Goal: Information Seeking & Learning: Learn about a topic

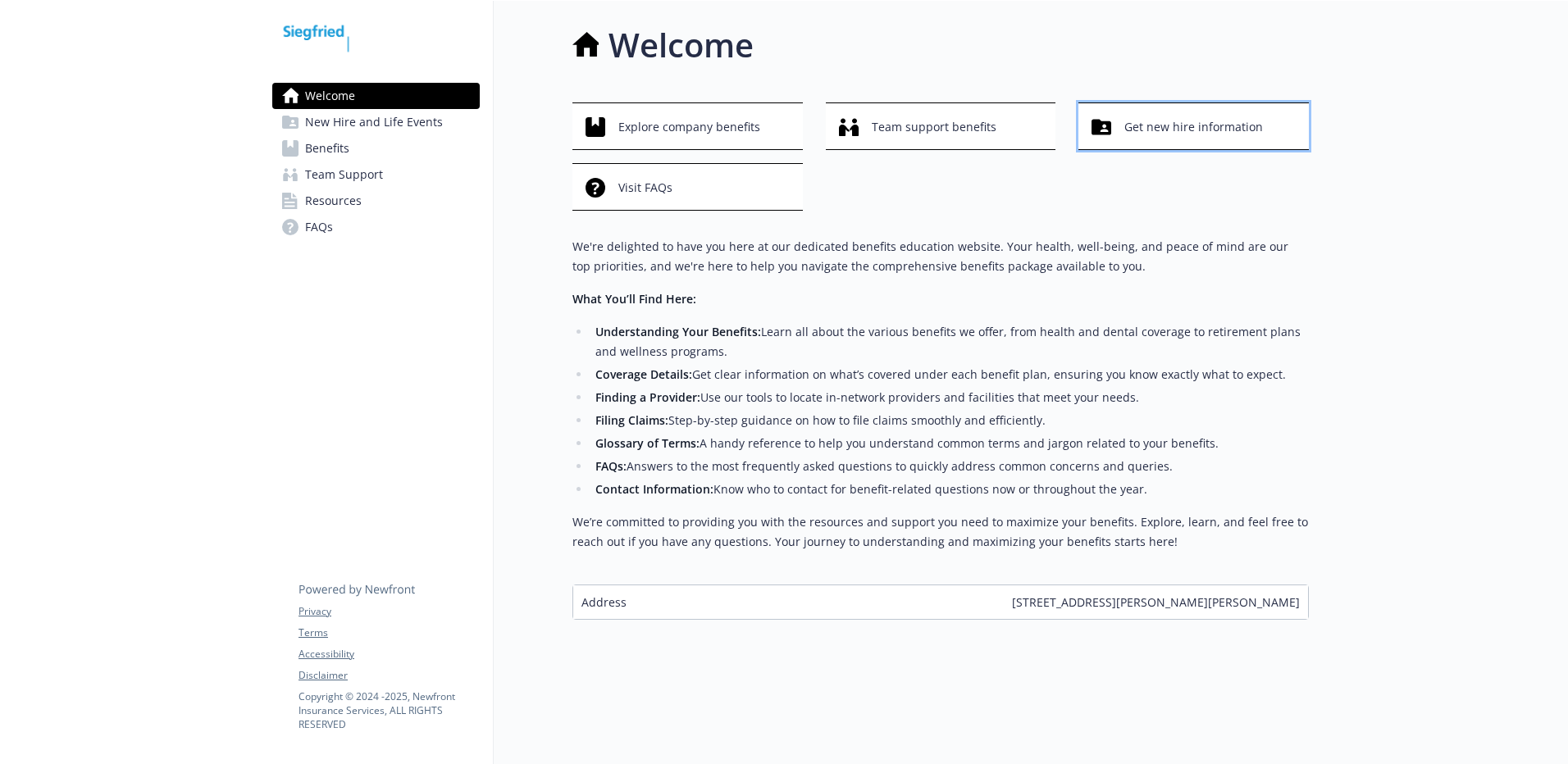
click at [1174, 127] on span "Get new hire information" at bounding box center [1193, 127] width 139 height 32
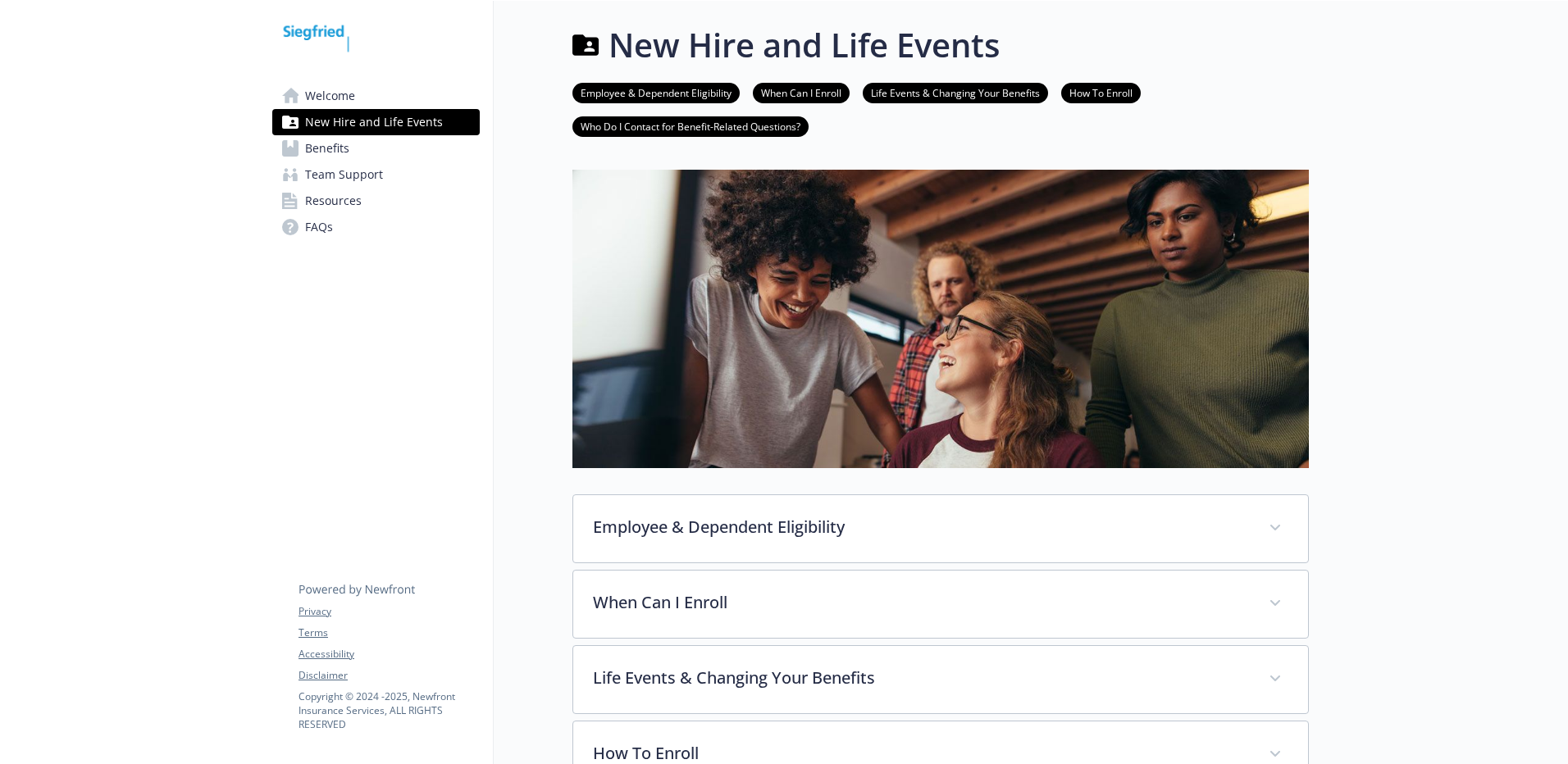
click at [739, 127] on link "Who Do I Contact for Benefit-Related Questions?" at bounding box center [690, 126] width 236 height 15
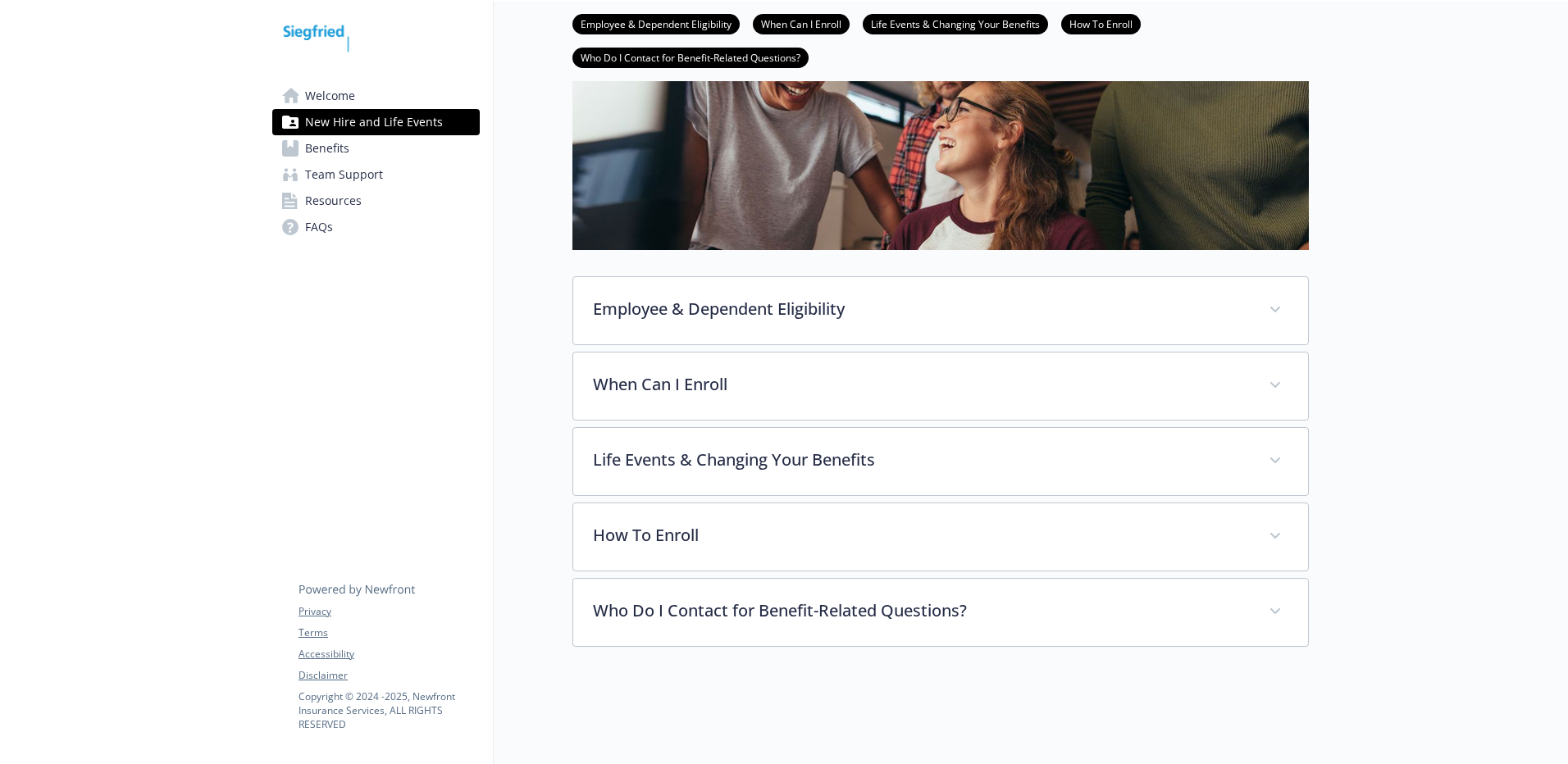
scroll to position [231, 12]
click at [624, 52] on link "Who Do I Contact for Benefit-Related Questions?" at bounding box center [690, 57] width 236 height 15
click at [312, 150] on span "Benefits" at bounding box center [327, 148] width 44 height 26
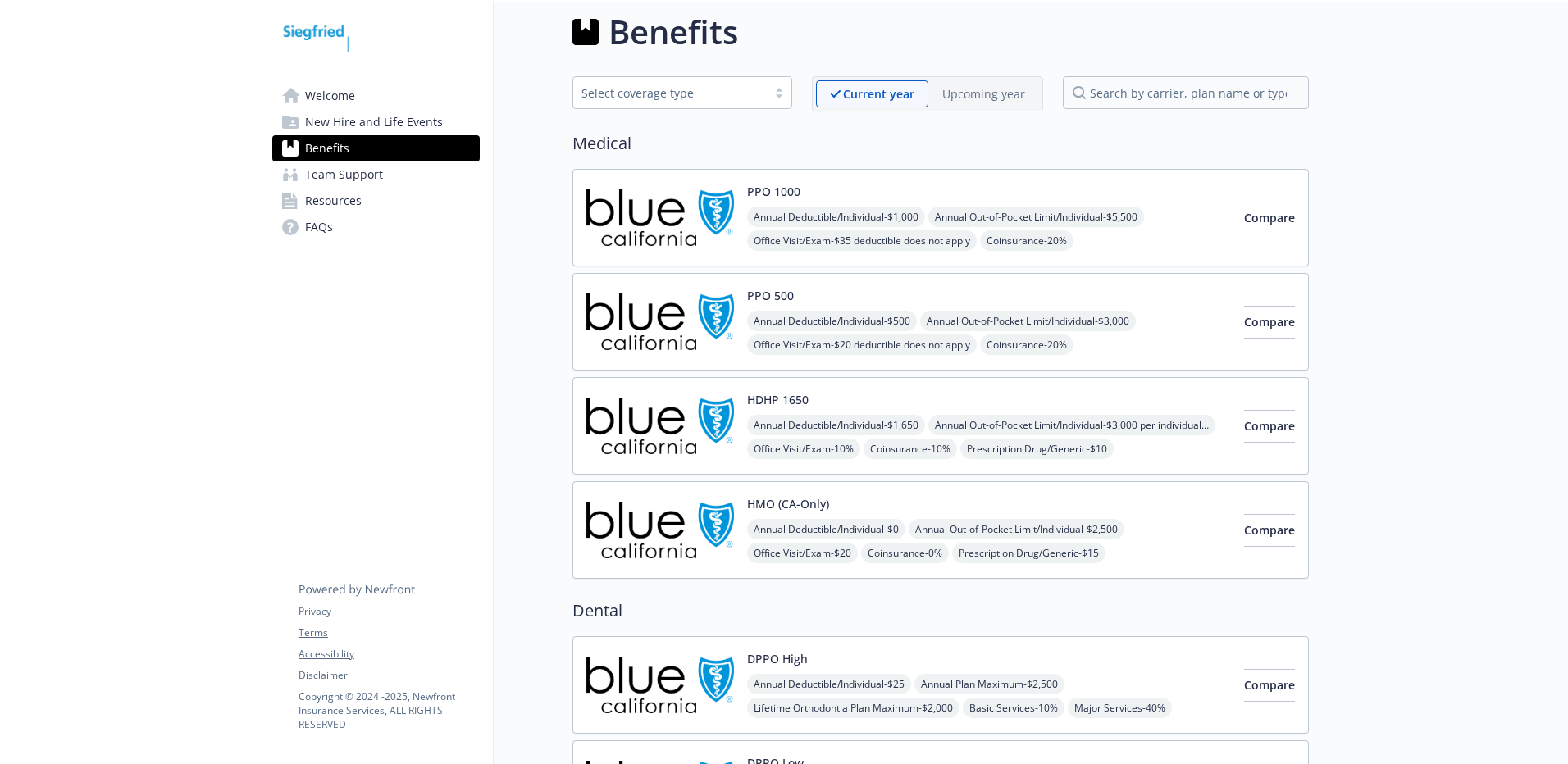
scroll to position [231, 12]
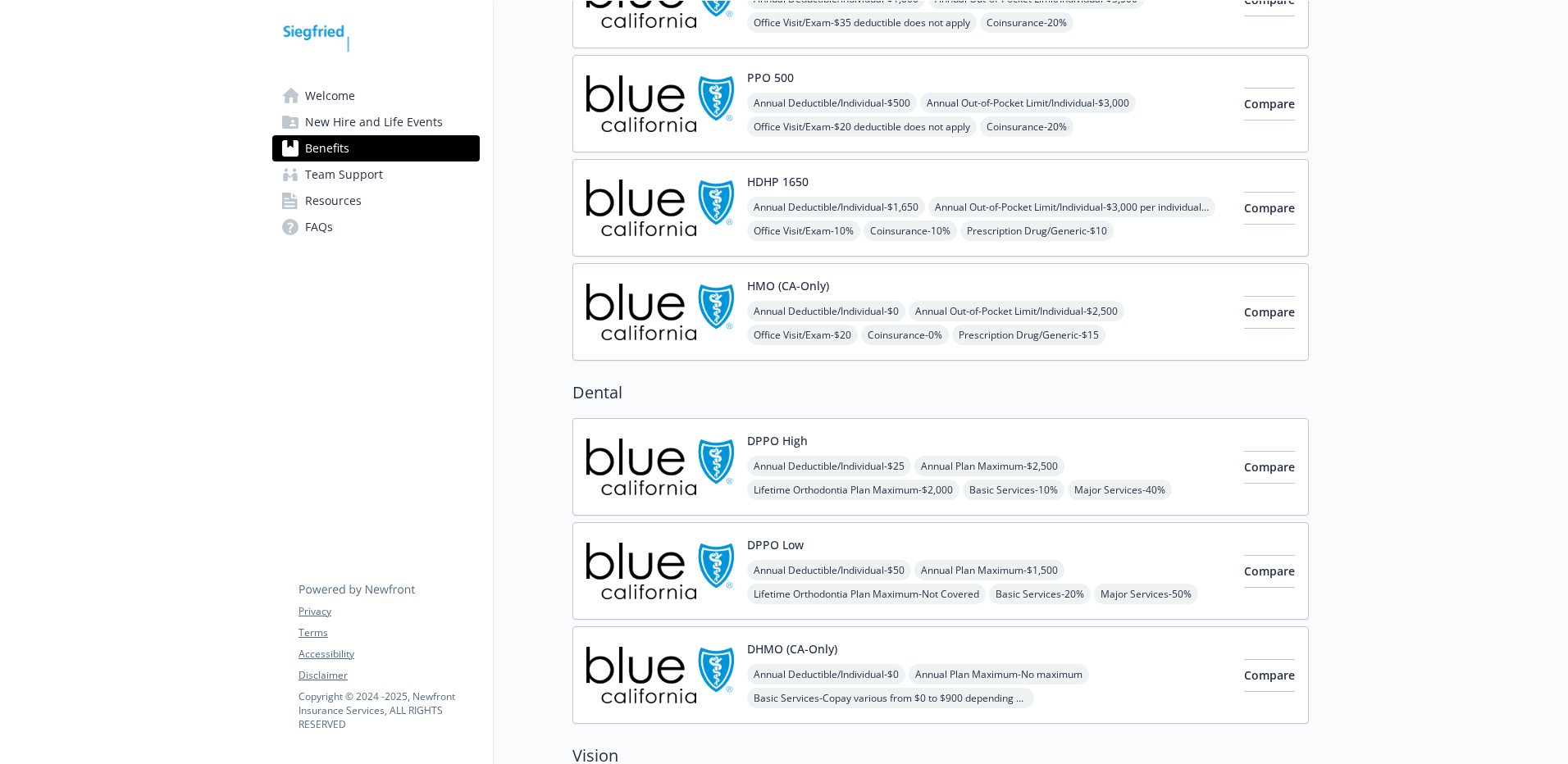
click at [335, 176] on span "Team Support" at bounding box center [343, 174] width 78 height 26
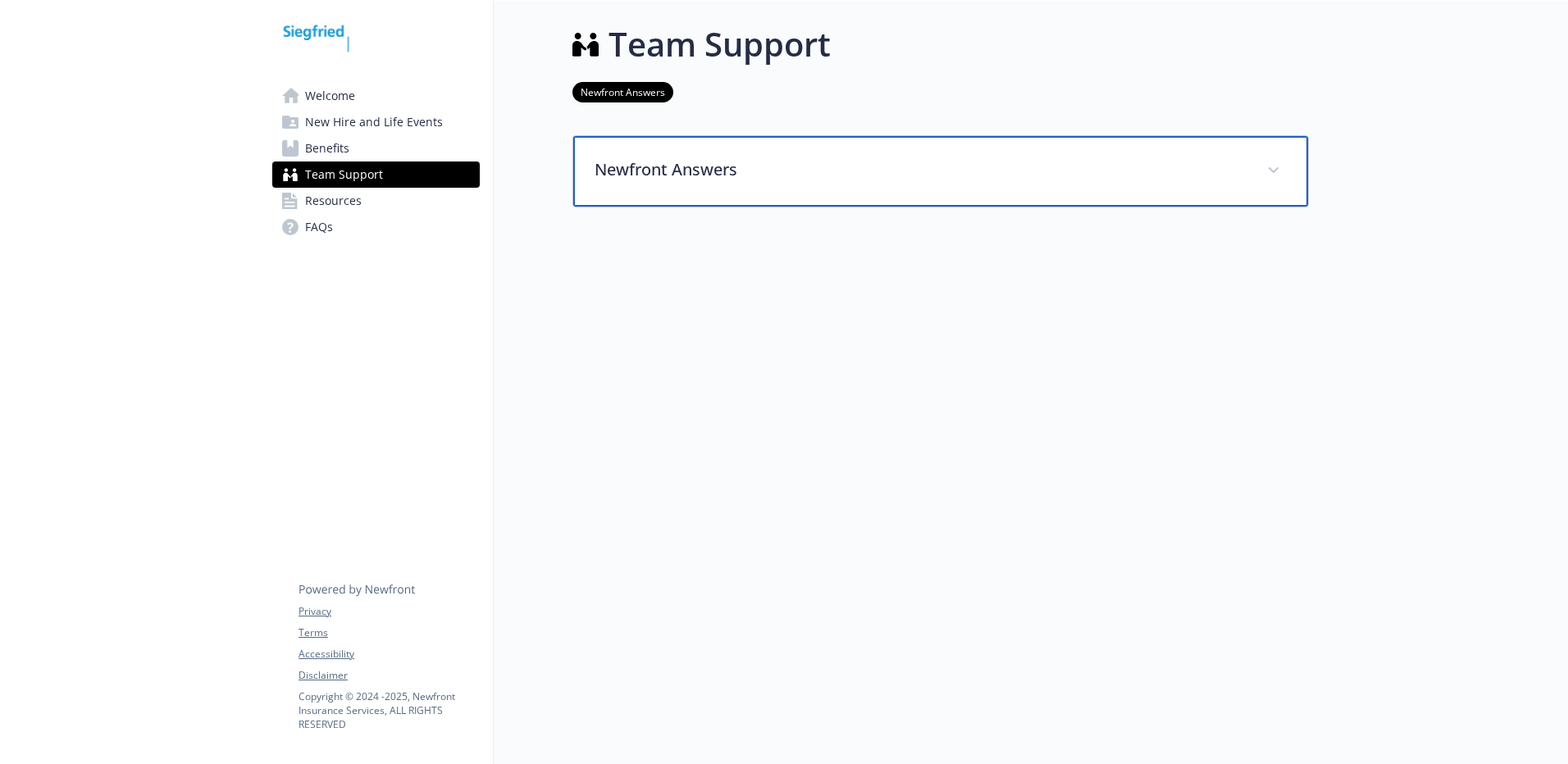
click at [1268, 167] on icon at bounding box center [1273, 170] width 10 height 6
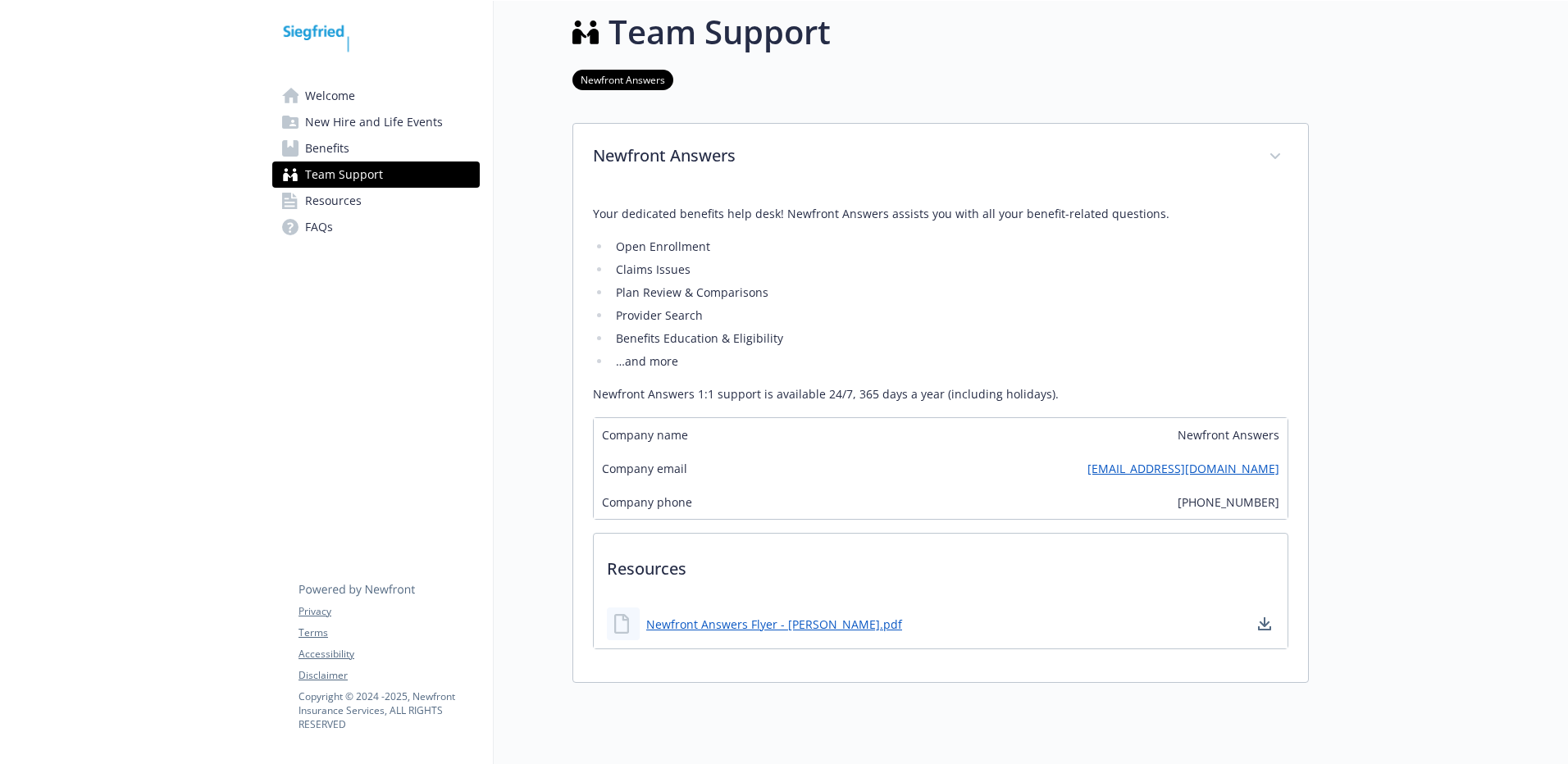
click at [320, 194] on span "Resources" at bounding box center [333, 200] width 57 height 26
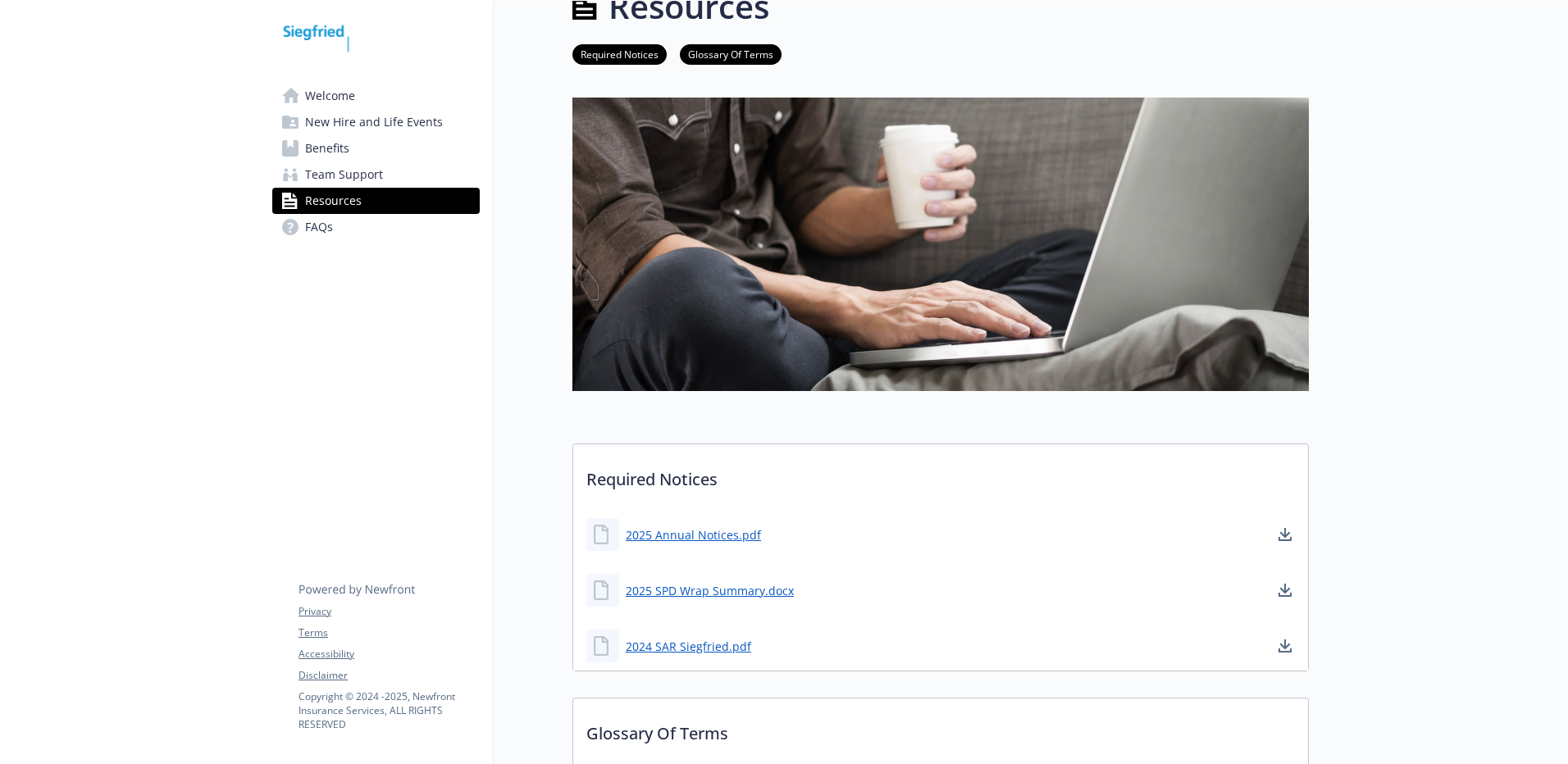
scroll to position [0, 12]
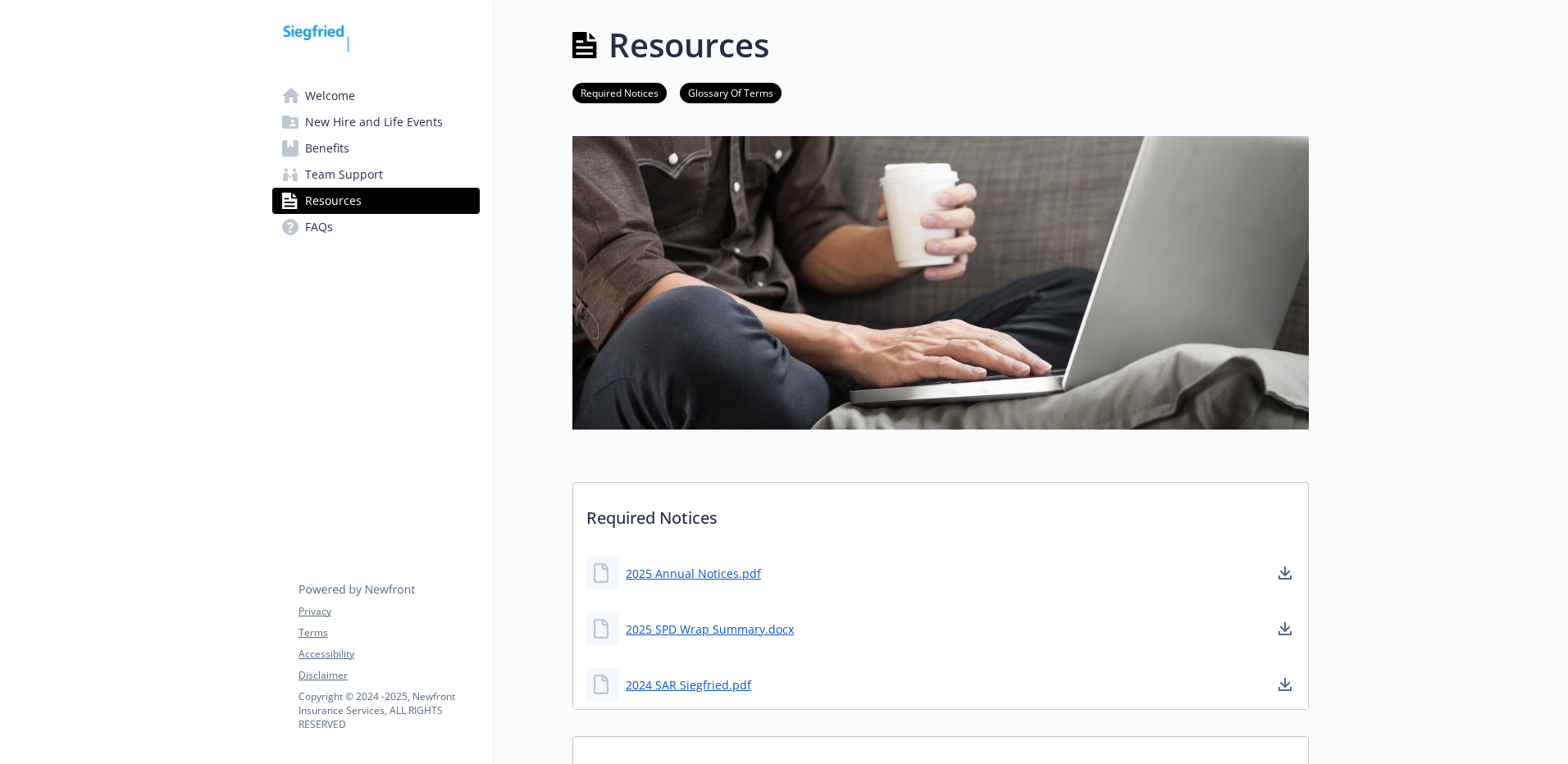
click at [305, 230] on span "FAQs" at bounding box center [318, 226] width 28 height 26
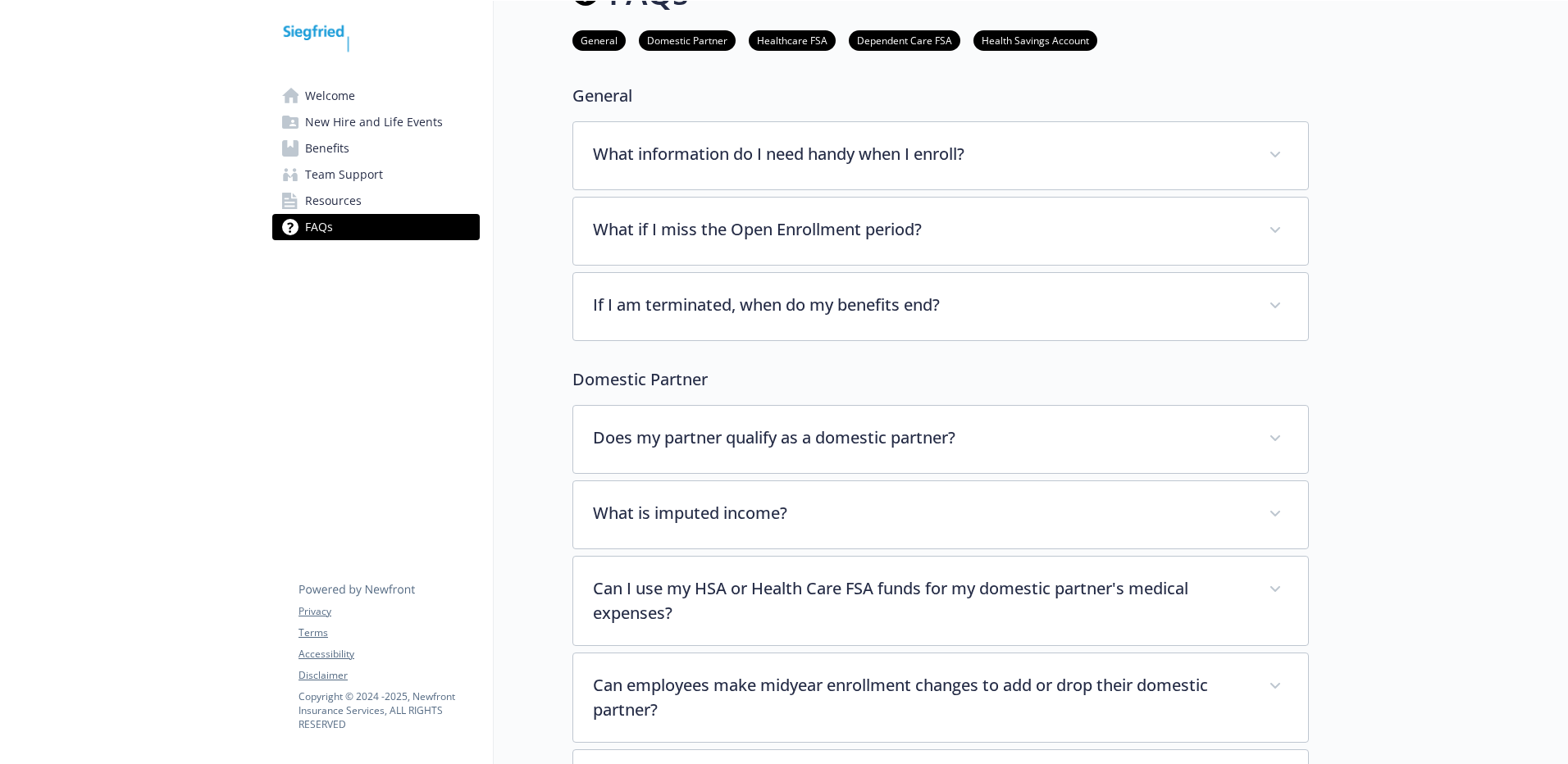
scroll to position [0, 12]
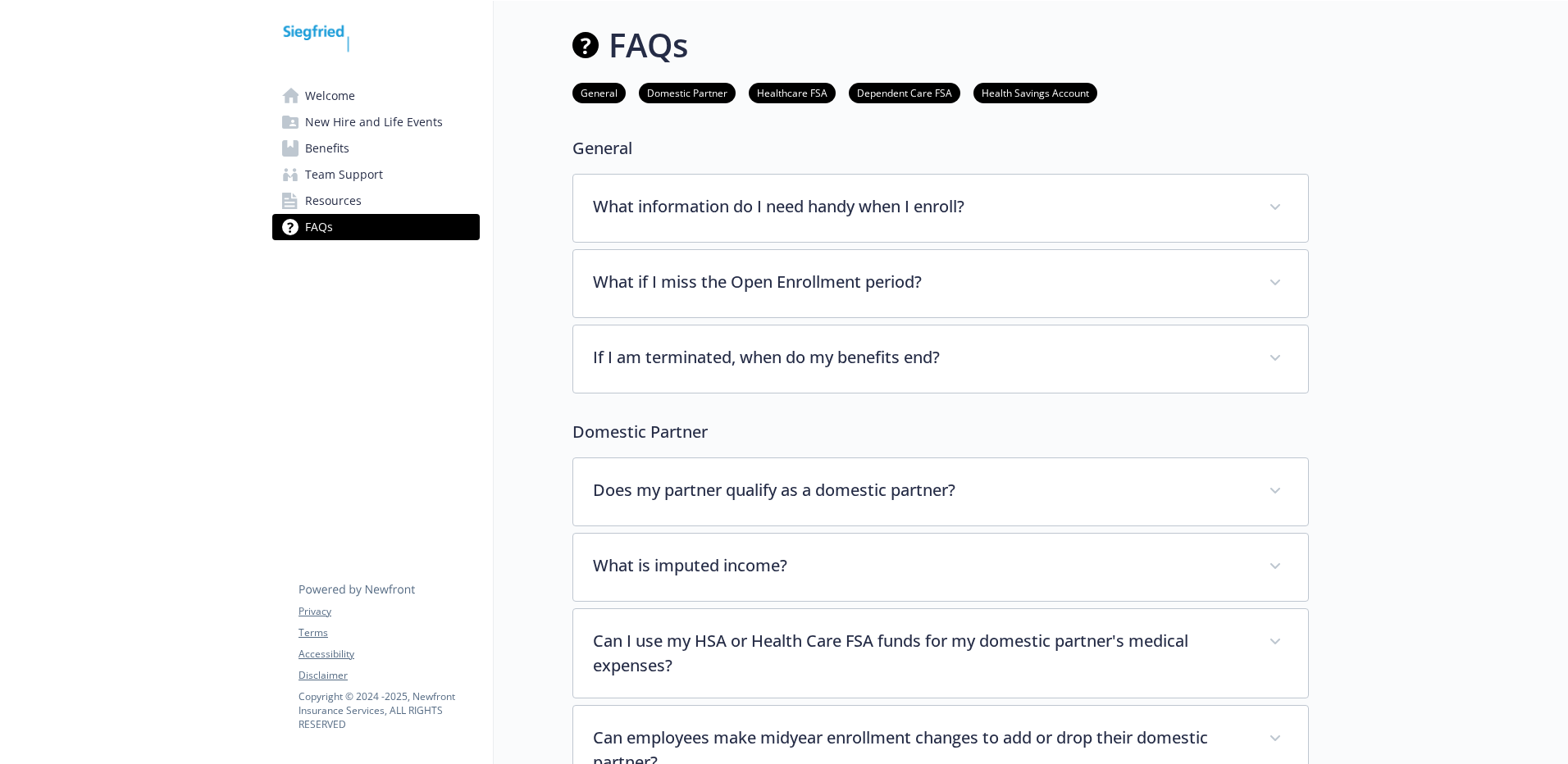
click at [785, 86] on link "Healthcare FSA" at bounding box center [792, 92] width 87 height 15
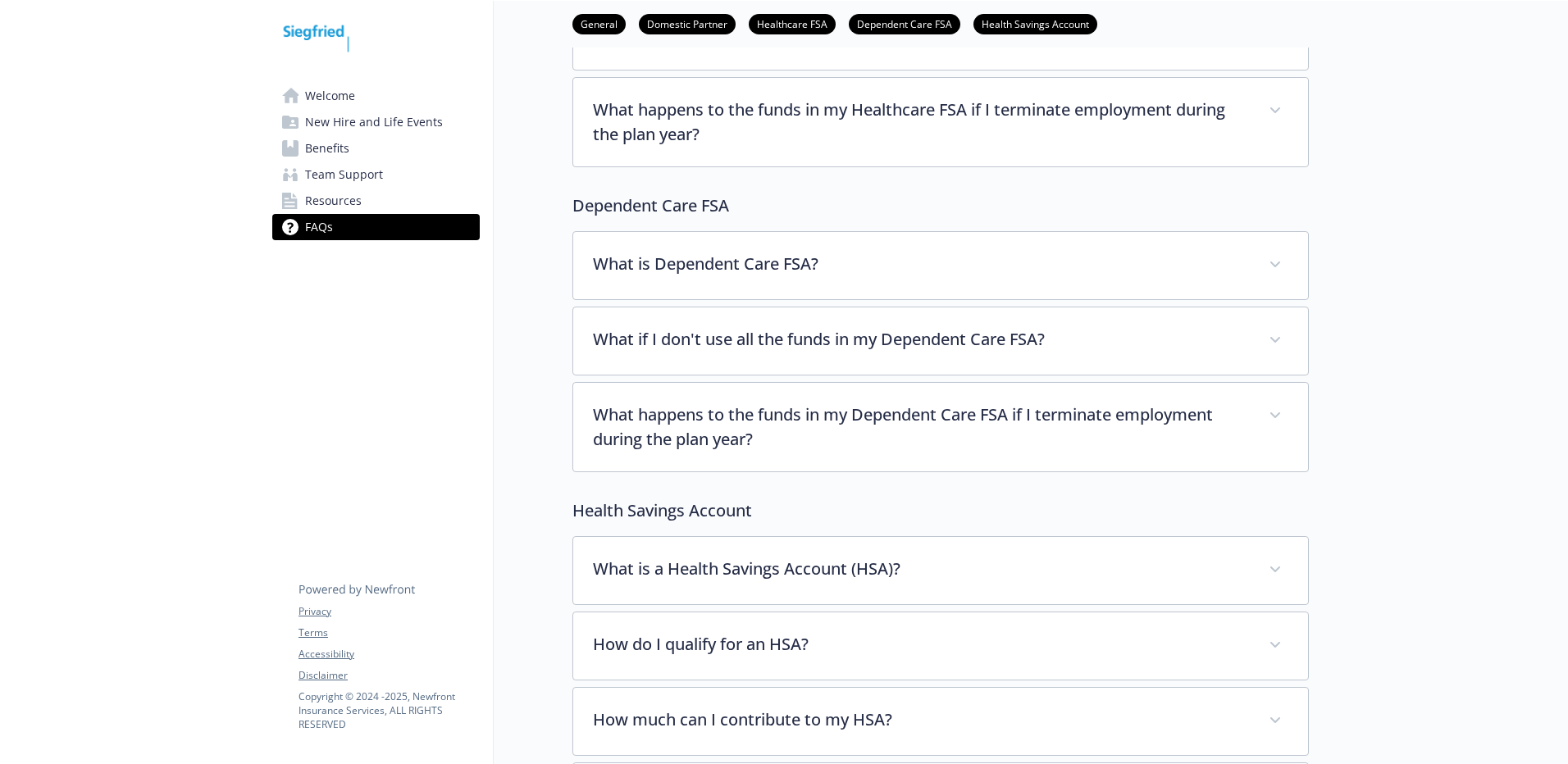
scroll to position [1256, 12]
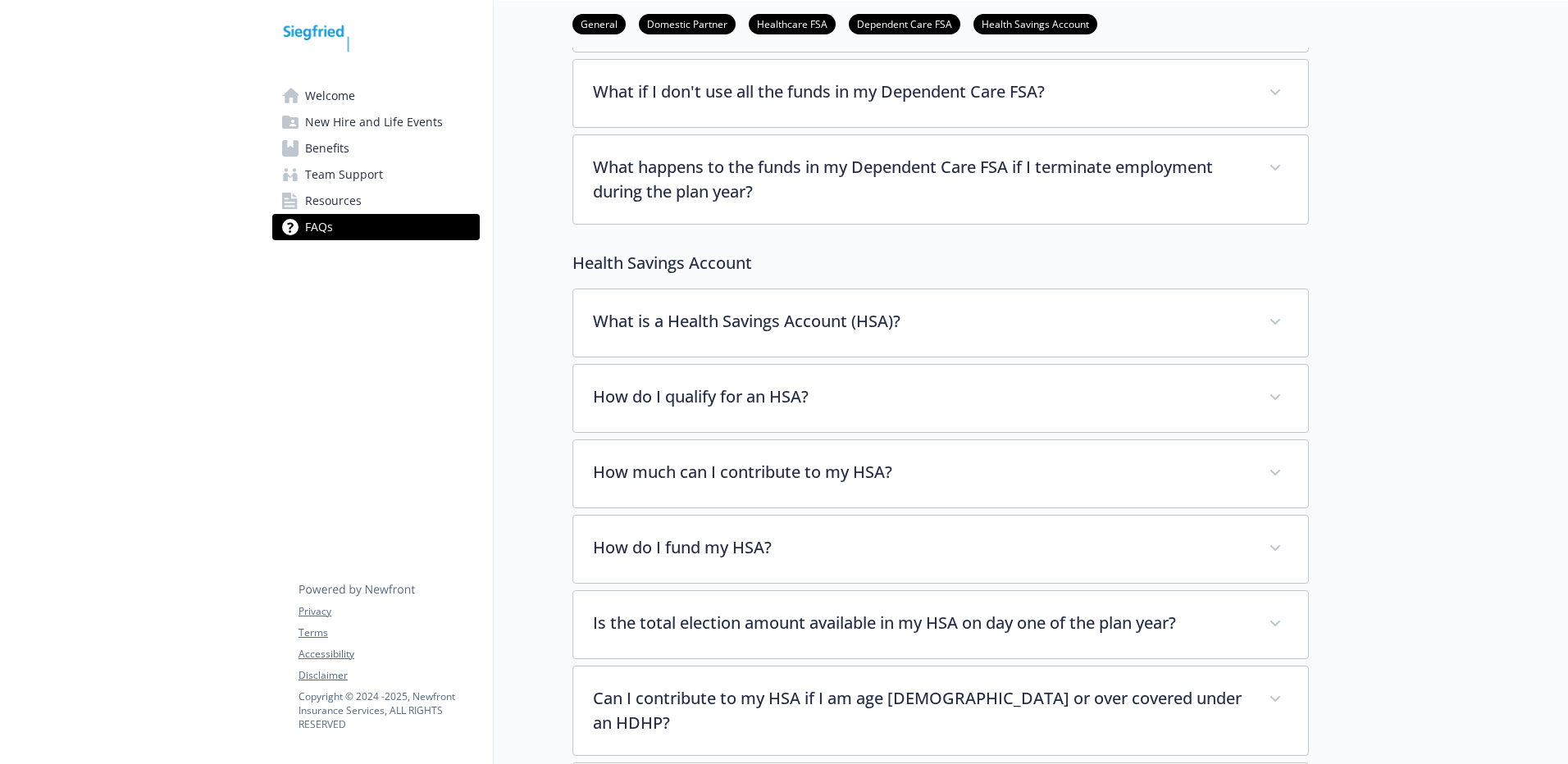
click at [1405, 202] on div at bounding box center [1438, 544] width 259 height 3599
click at [323, 167] on span "Team Support" at bounding box center [343, 174] width 78 height 26
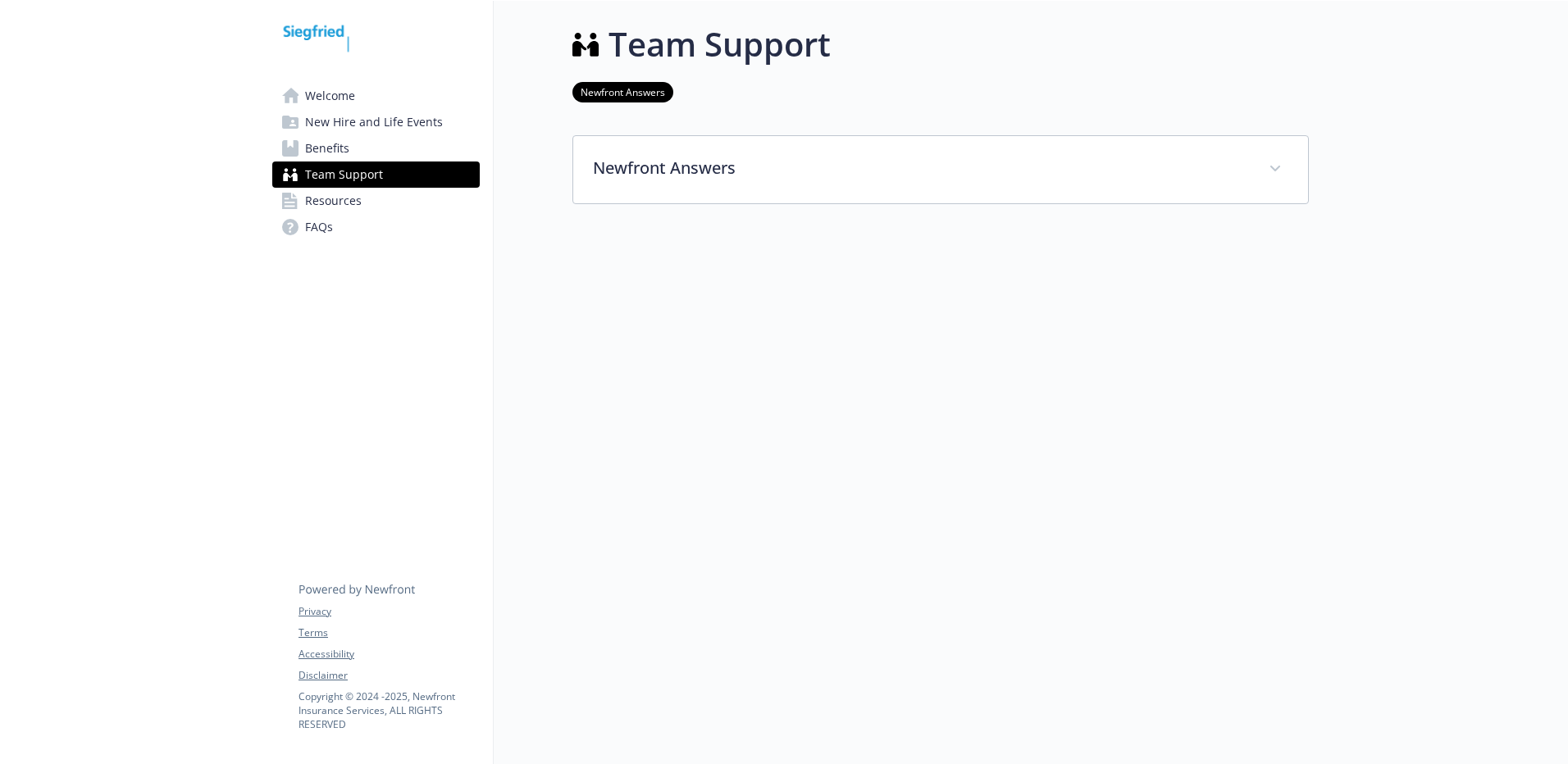
click at [314, 150] on span "Benefits" at bounding box center [327, 148] width 44 height 26
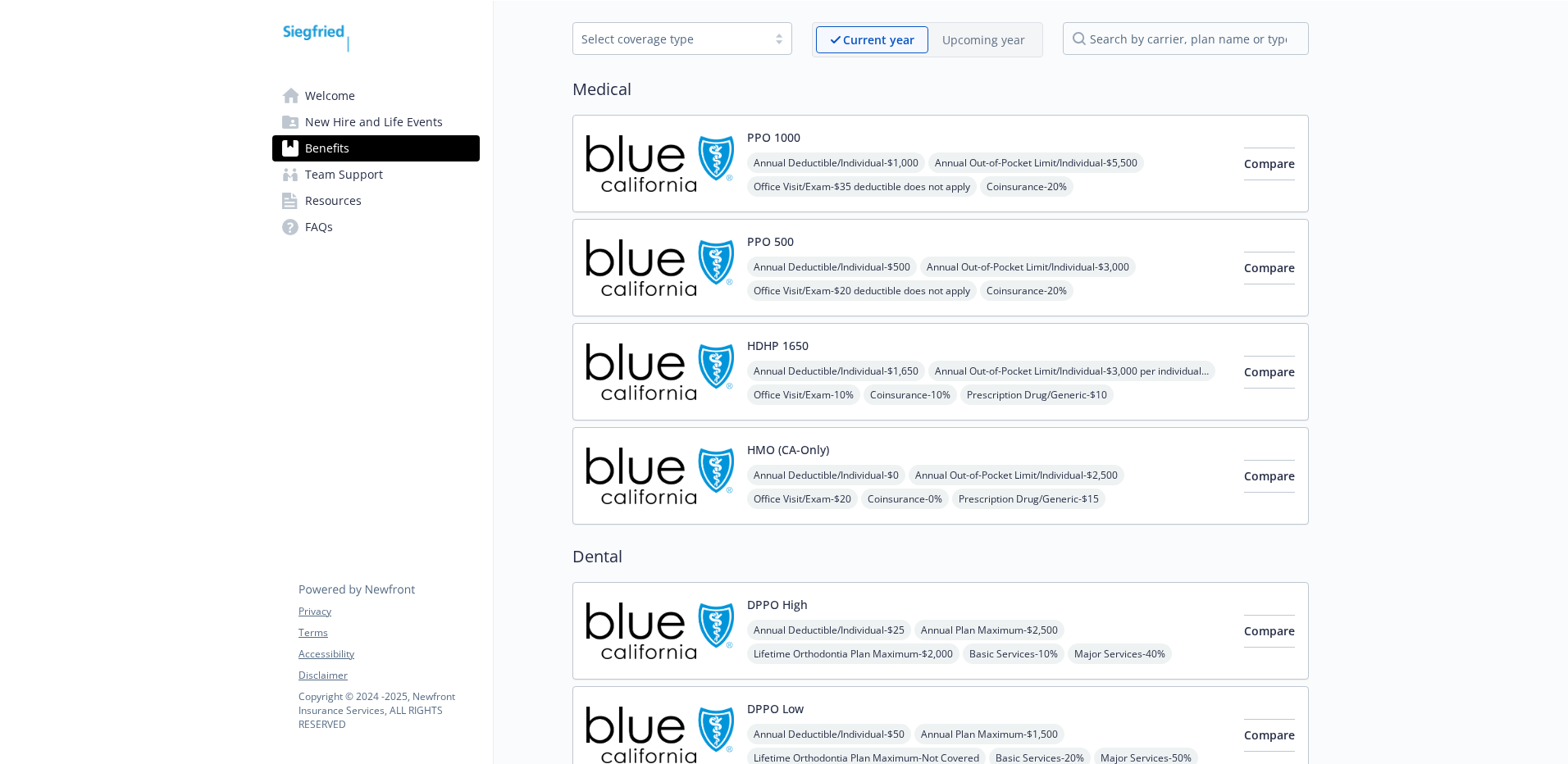
scroll to position [0, 12]
